Goal: Navigation & Orientation: Find specific page/section

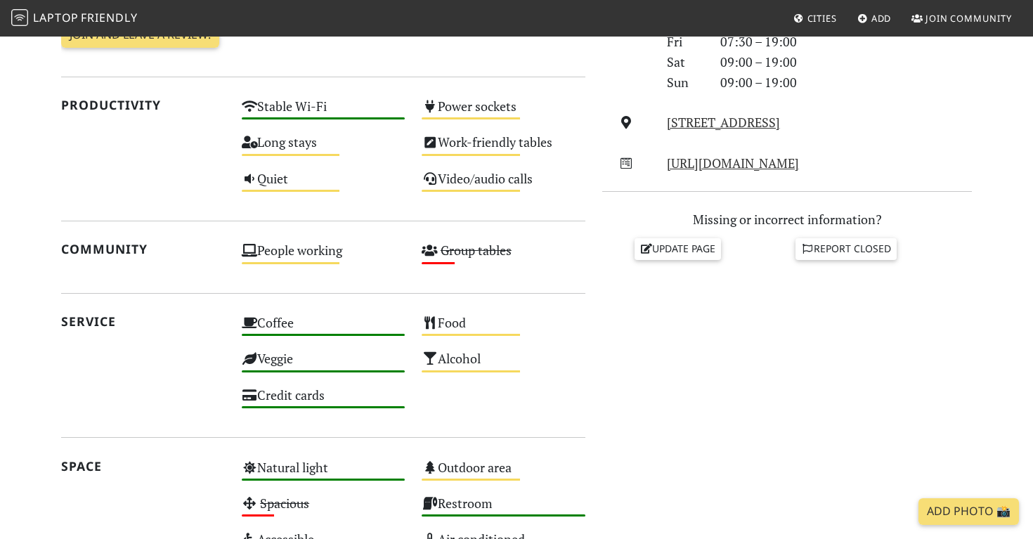
scroll to position [498, 0]
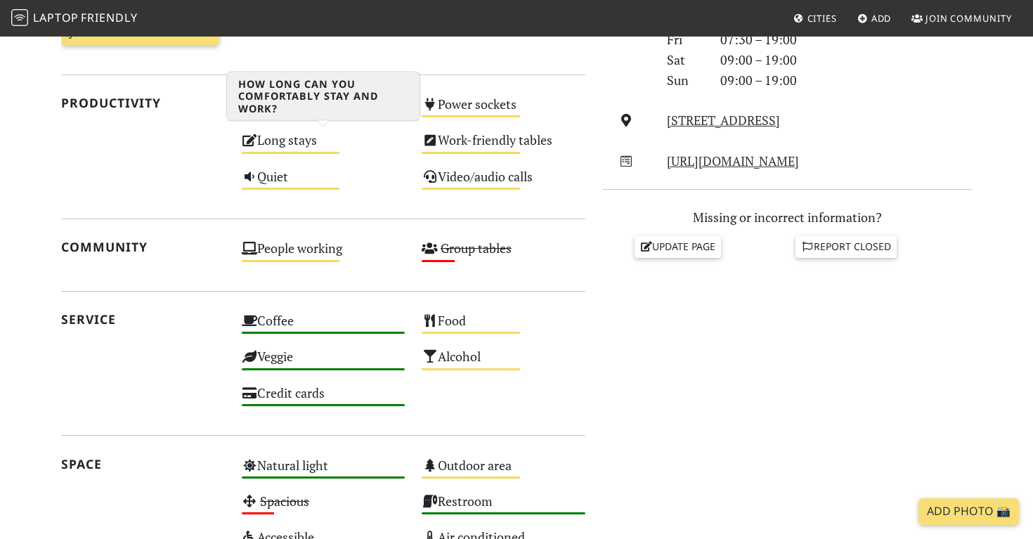
click at [323, 141] on div "Long stays Medium" at bounding box center [323, 147] width 181 height 36
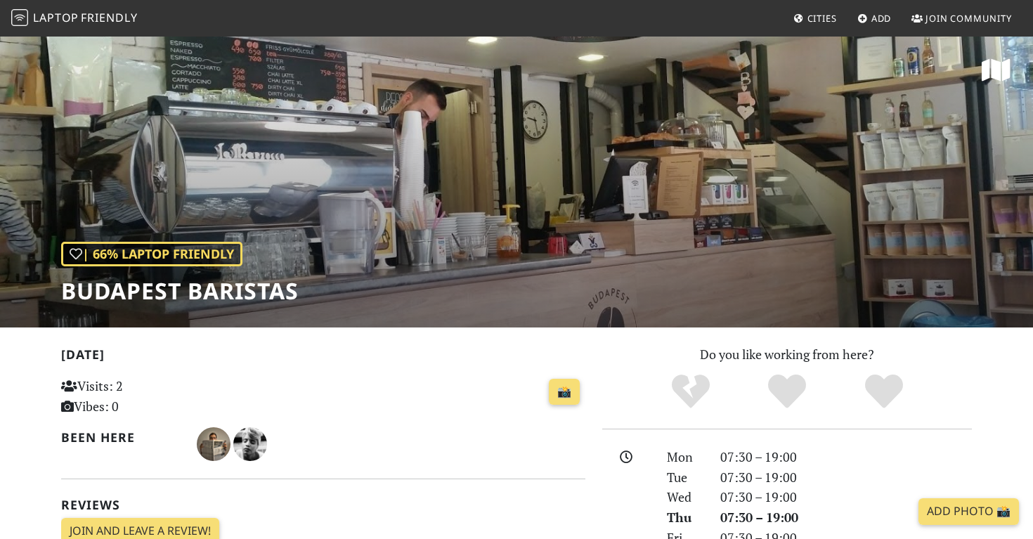
scroll to position [0, 0]
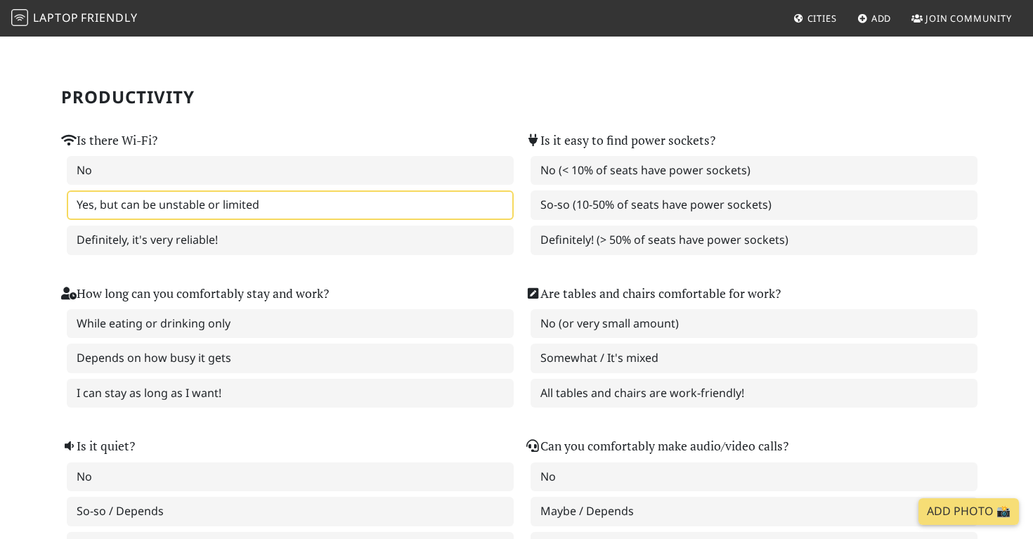
scroll to position [89, 0]
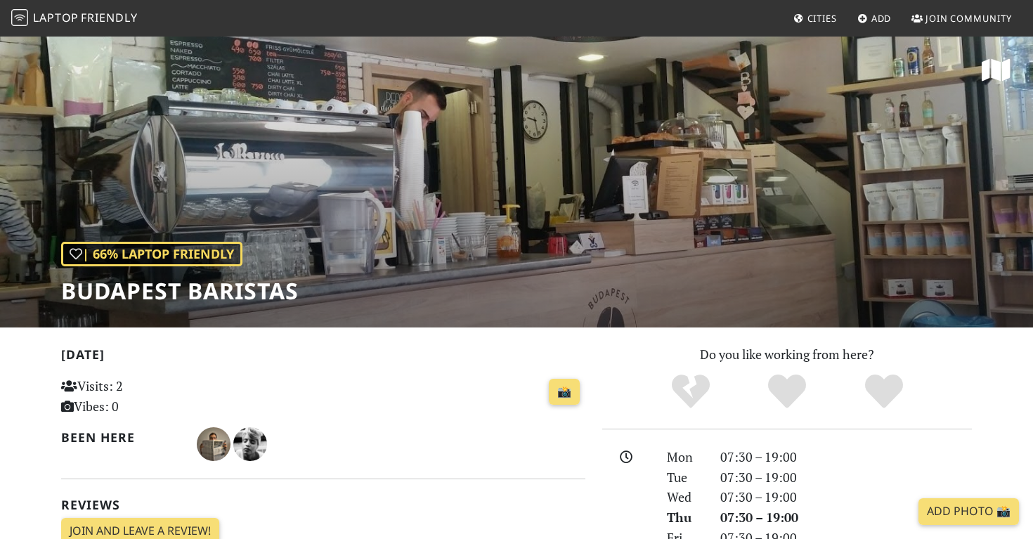
click at [815, 15] on span "Cities" at bounding box center [822, 18] width 30 height 13
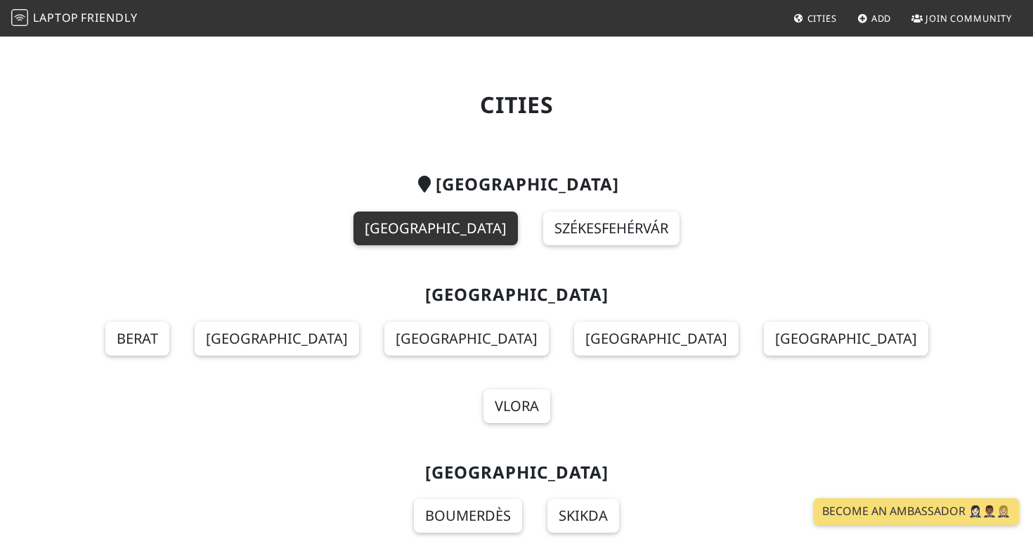
click at [457, 218] on link "Budapest" at bounding box center [435, 228] width 164 height 34
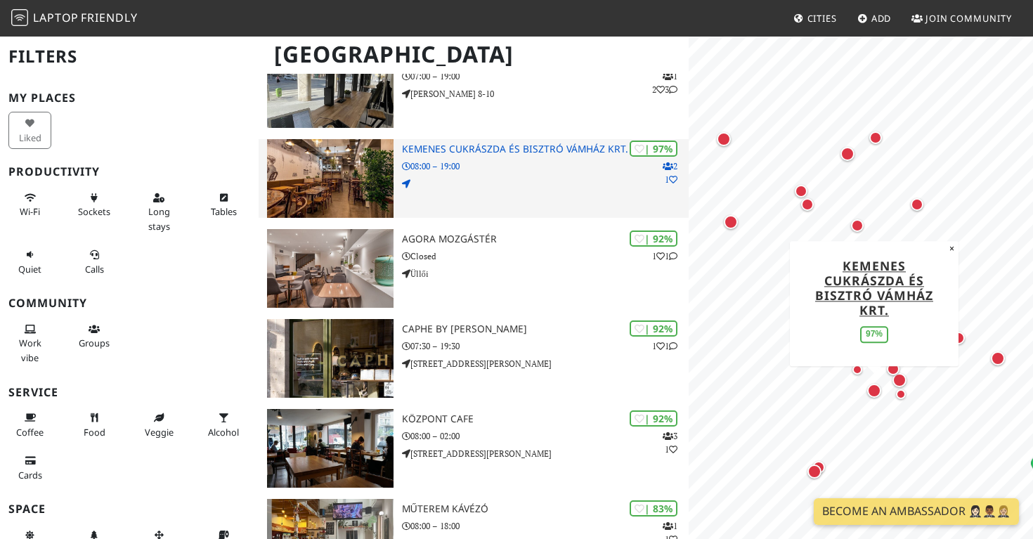
scroll to position [162, 0]
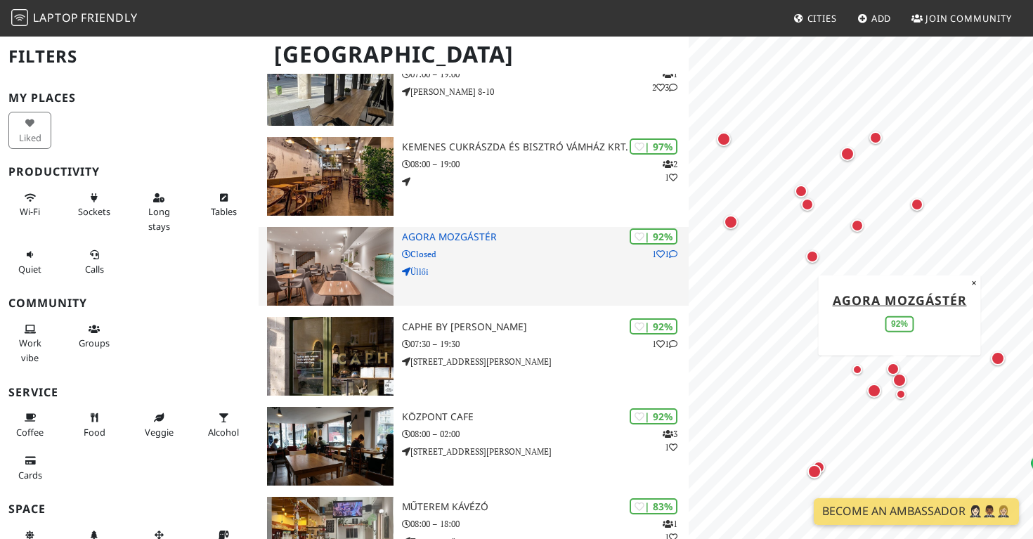
click at [478, 233] on h3 "AGORA Mozgástér" at bounding box center [545, 237] width 287 height 12
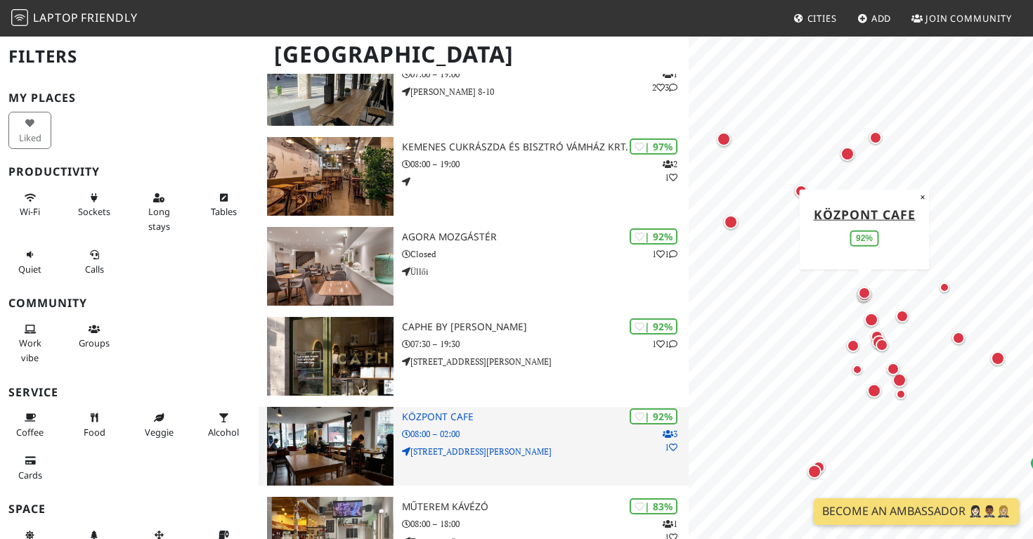
scroll to position [159, 0]
